Goal: Information Seeking & Learning: Understand process/instructions

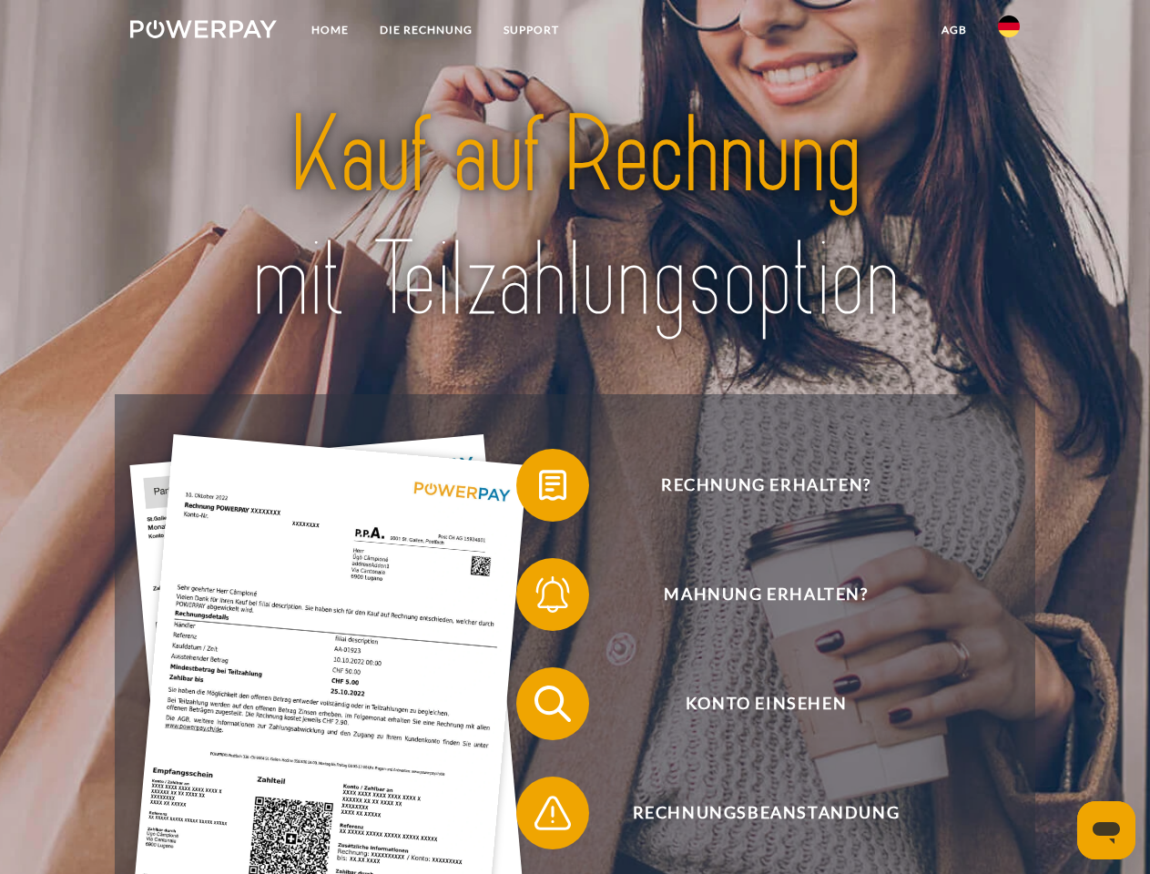
click at [203, 32] on img at bounding box center [203, 29] width 147 height 18
click at [1009, 32] on img at bounding box center [1009, 26] width 22 height 22
click at [953, 30] on link "agb" at bounding box center [954, 30] width 56 height 33
click at [539, 489] on span at bounding box center [525, 485] width 91 height 91
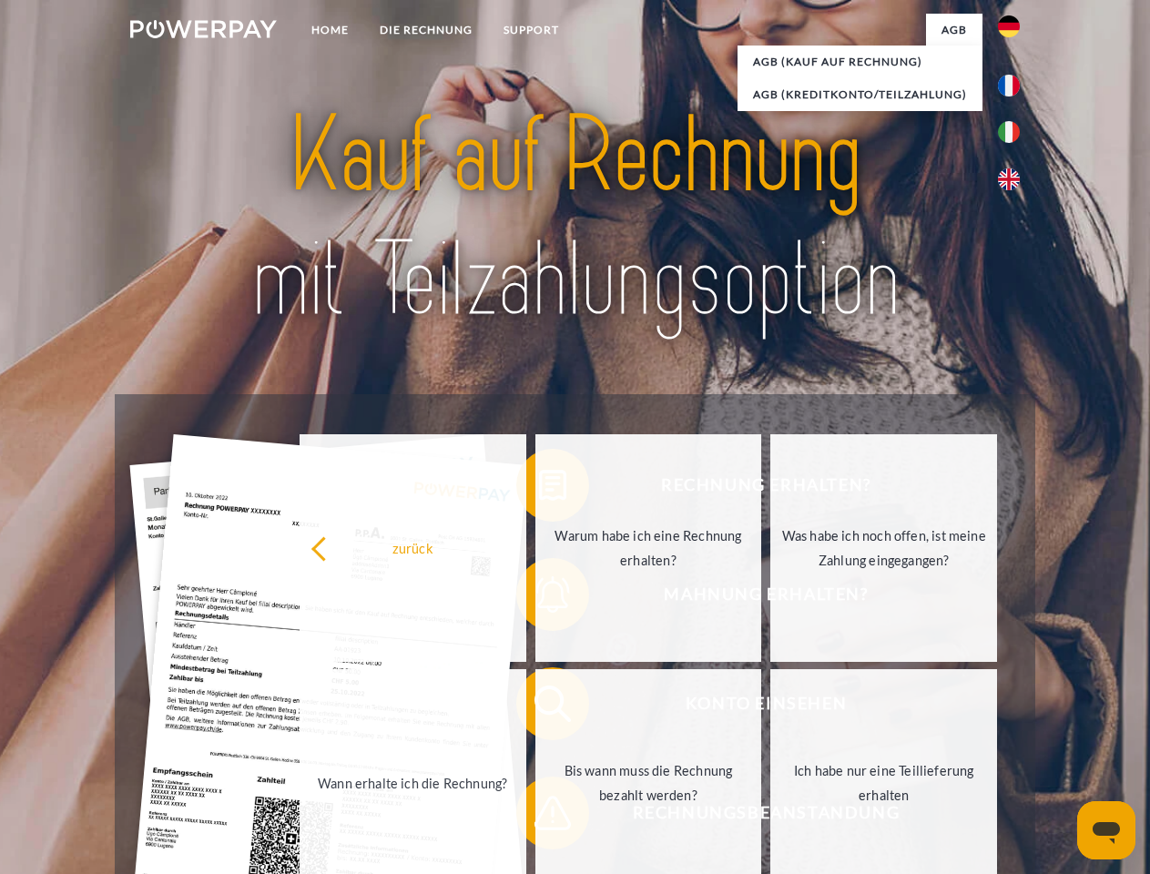
click at [539, 598] on div "zurück Warum habe ich eine Rechnung erhalten? Was habe ich noch offen, ist mein…" at bounding box center [649, 666] width 736 height 470
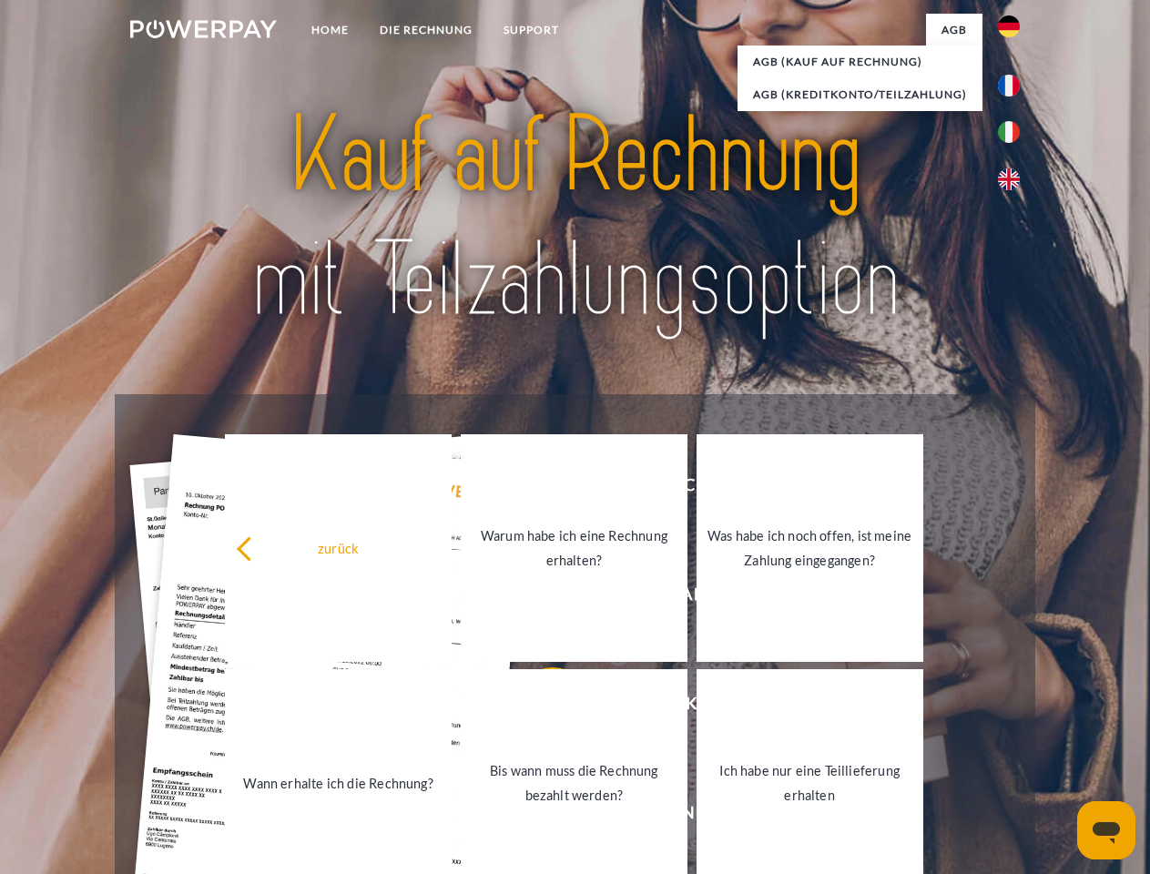
click at [539, 708] on link "Bis wann muss die Rechnung bezahlt werden?" at bounding box center [574, 783] width 227 height 228
